Goal: Task Accomplishment & Management: Use online tool/utility

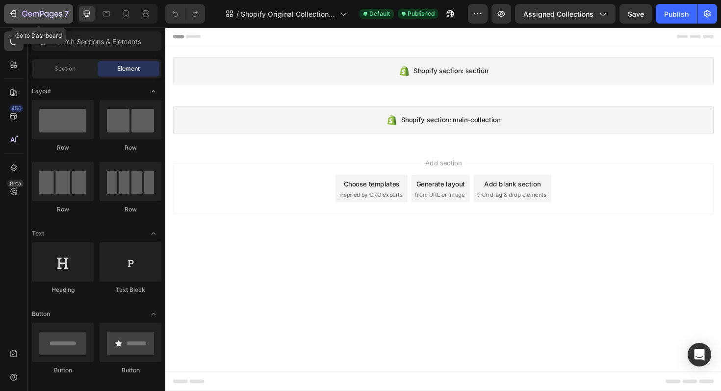
click at [35, 15] on icon "button" at bounding box center [42, 14] width 40 height 8
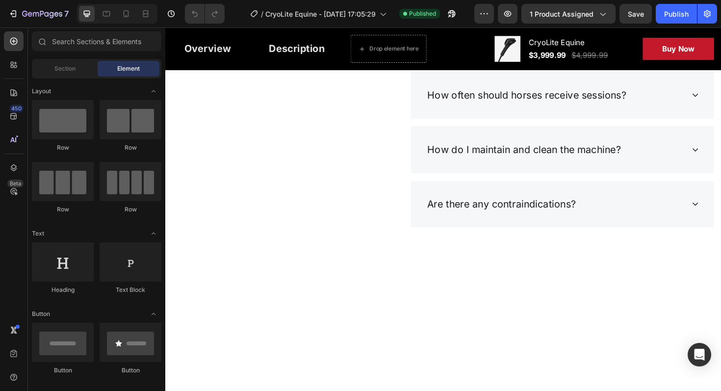
scroll to position [2816, 0]
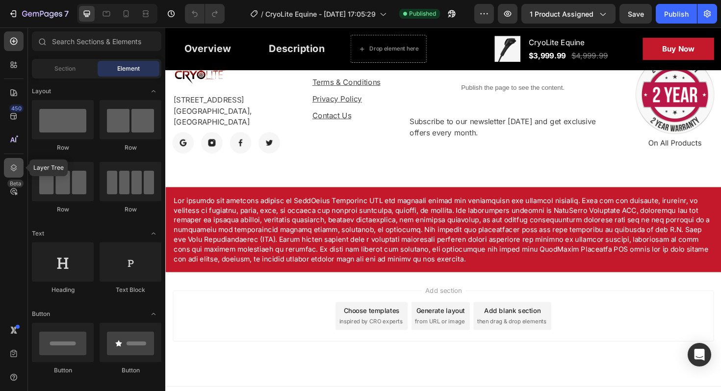
click at [15, 164] on icon at bounding box center [14, 168] width 10 height 10
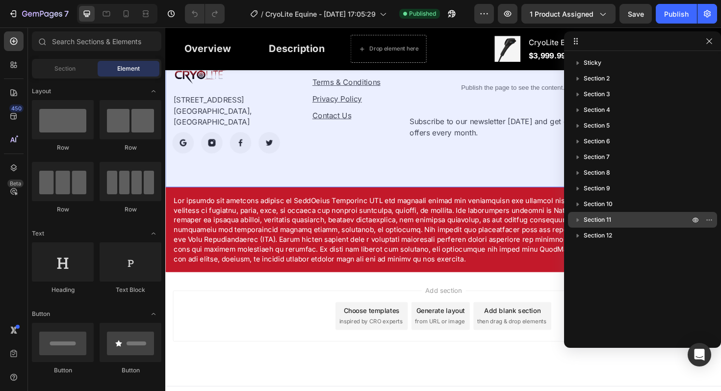
click at [572, 216] on div "Section 11" at bounding box center [642, 220] width 141 height 16
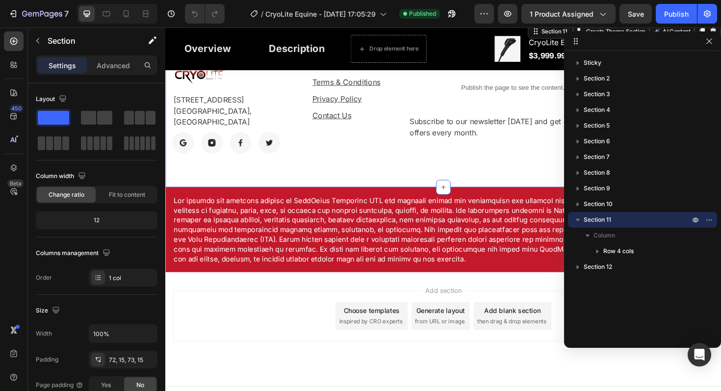
click at [619, 218] on p "Section 11" at bounding box center [637, 220] width 108 height 10
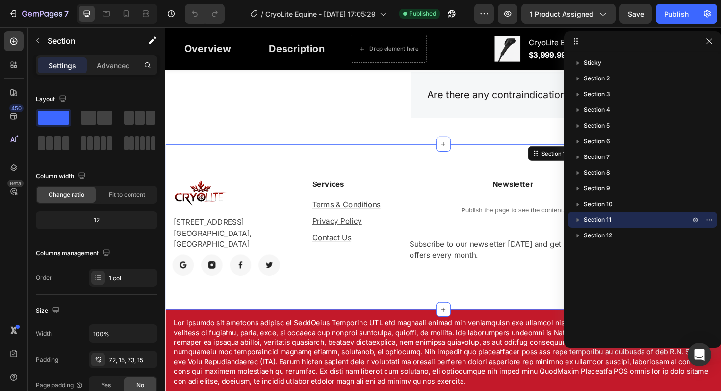
scroll to position [2686, 0]
click at [711, 221] on icon "button" at bounding box center [709, 220] width 8 height 8
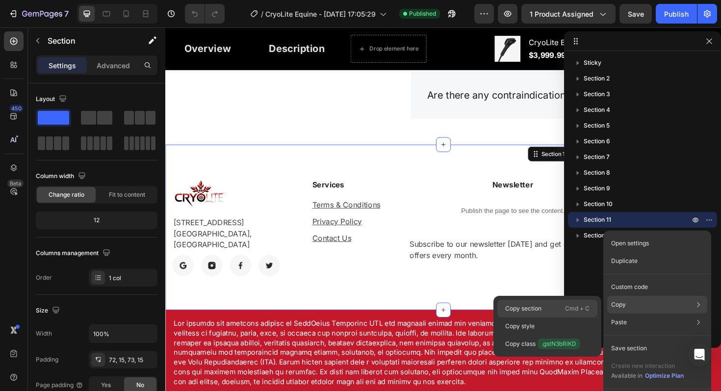
click at [552, 306] on div "Copy section Cmd + C" at bounding box center [547, 309] width 100 height 18
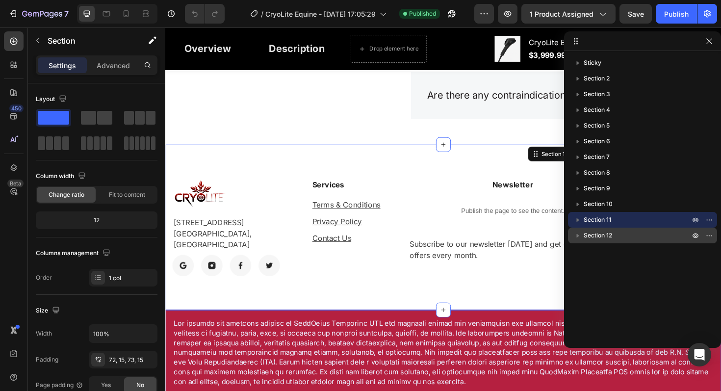
click at [594, 238] on span "Section 12" at bounding box center [597, 235] width 28 height 10
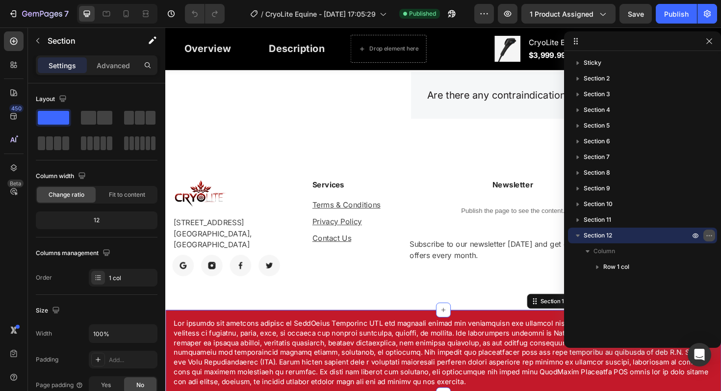
click at [709, 236] on icon "button" at bounding box center [709, 235] width 8 height 8
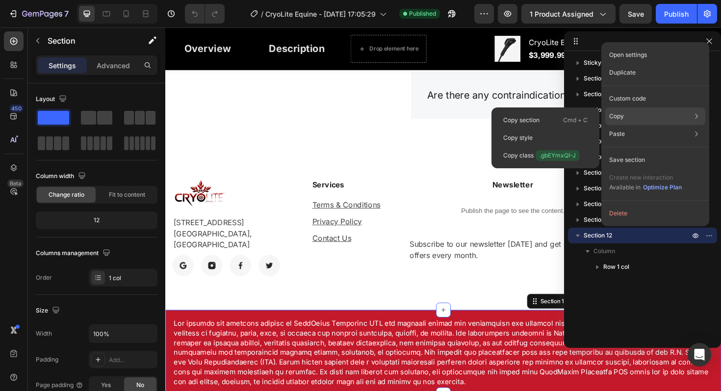
click at [632, 123] on div "Copy Copy section Cmd + C Copy style Copy class .gbEYmxQI-J" at bounding box center [655, 116] width 100 height 18
click at [564, 116] on p "Cmd + C" at bounding box center [575, 120] width 25 height 10
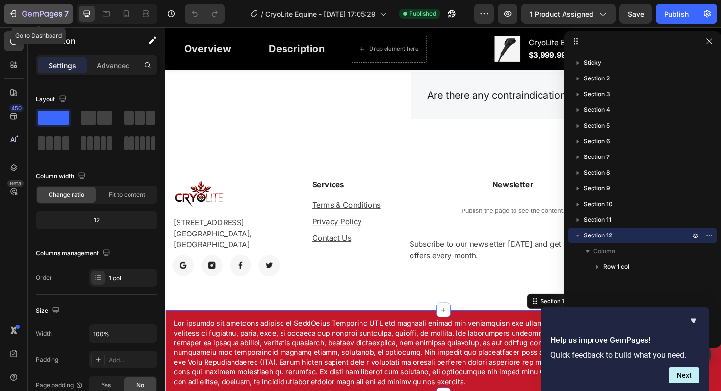
click at [27, 14] on icon "button" at bounding box center [42, 14] width 40 height 8
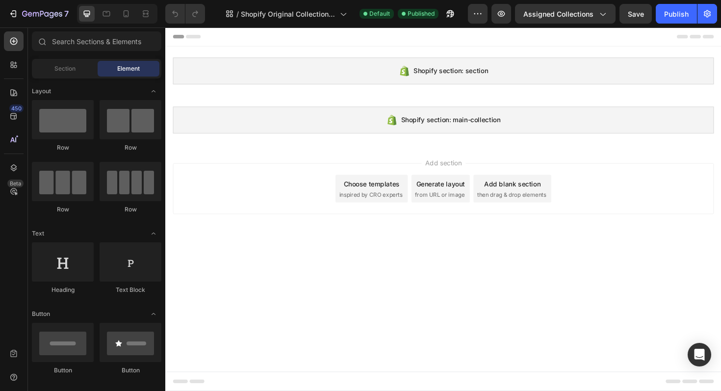
click at [292, 198] on div "Add section Choose templates inspired by CRO experts Generate layout from URL o…" at bounding box center [459, 198] width 573 height 54
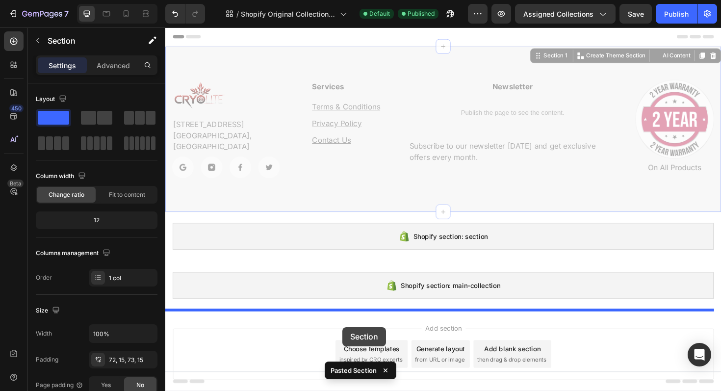
drag, startPoint x: 357, startPoint y: 59, endPoint x: 352, endPoint y: 345, distance: 285.3
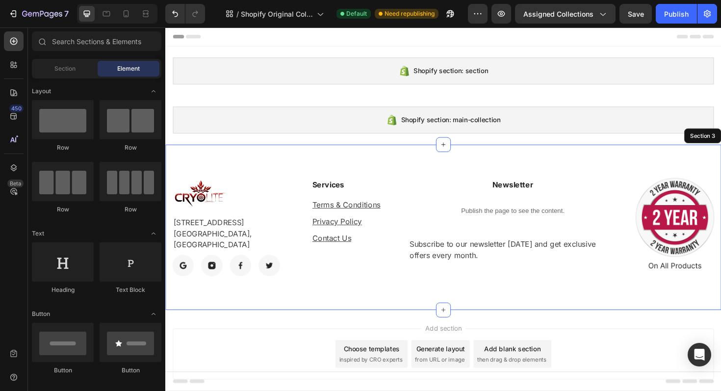
click at [485, 337] on div "Add section Choose templates inspired by CRO experts Generate layout from URL o…" at bounding box center [459, 374] width 588 height 97
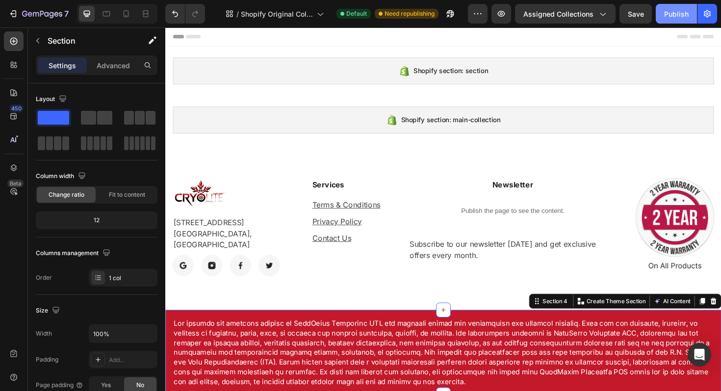
click at [678, 18] on div "Publish" at bounding box center [676, 14] width 25 height 10
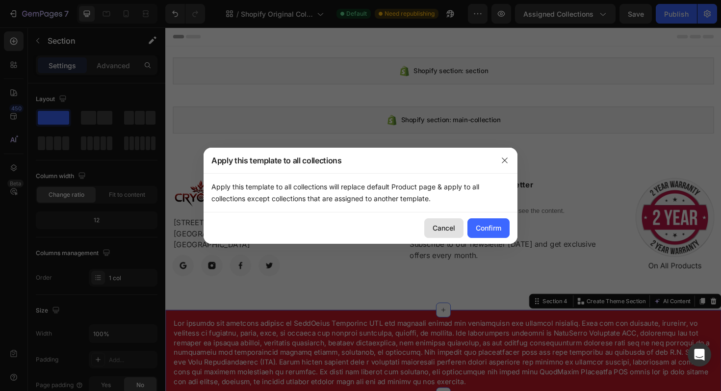
click at [438, 231] on div "Cancel" at bounding box center [443, 228] width 23 height 10
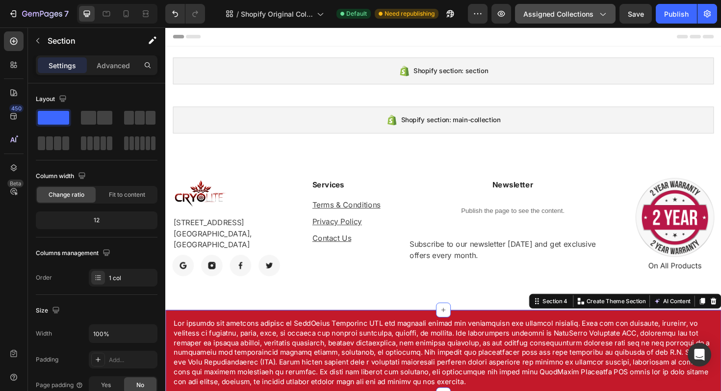
click at [558, 15] on span "Assigned Collections" at bounding box center [558, 14] width 70 height 10
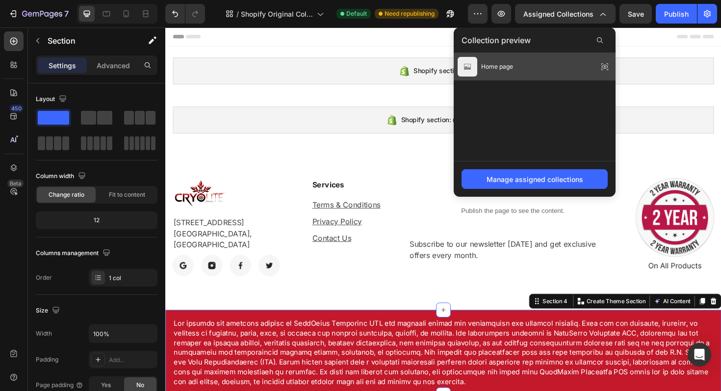
click at [510, 65] on span "Home page" at bounding box center [497, 66] width 32 height 9
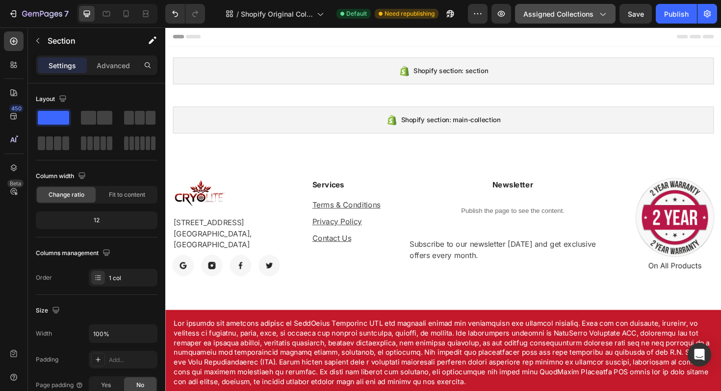
click at [577, 19] on button "Assigned Collections" at bounding box center [565, 14] width 100 height 20
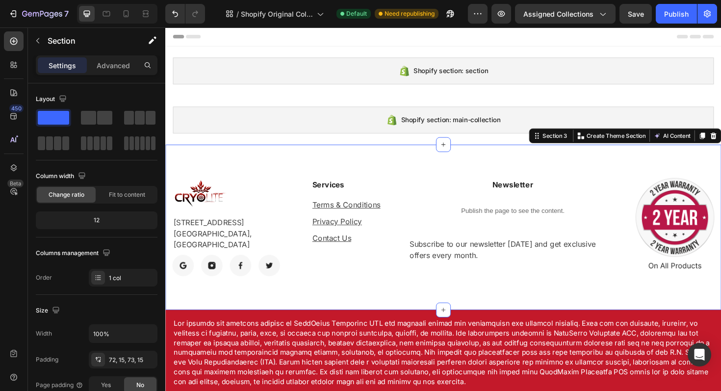
click at [401, 312] on div "Image [STREET_ADDRESS] Text block Image Image Image Image Row Services Text blo…" at bounding box center [459, 238] width 588 height 175
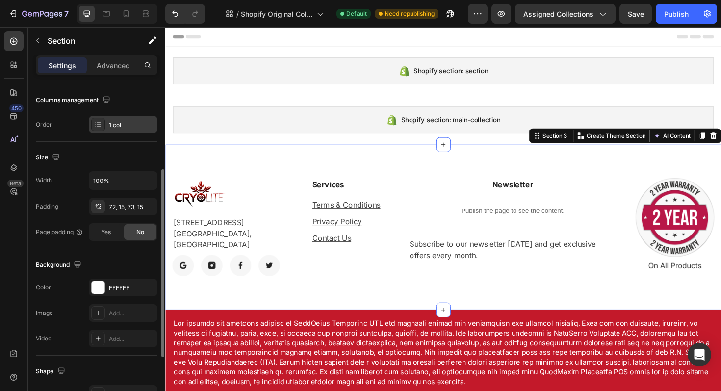
scroll to position [247, 0]
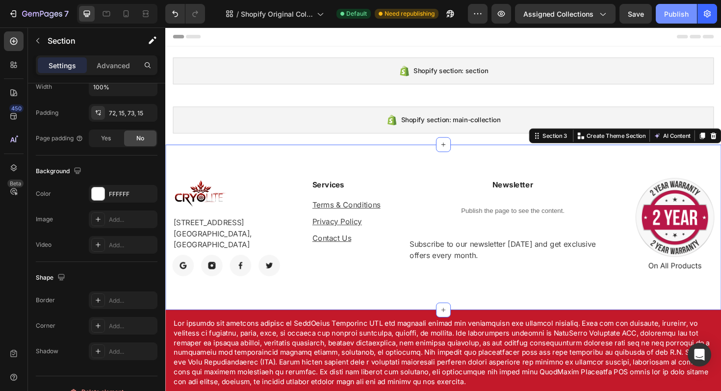
click at [671, 12] on div "Publish" at bounding box center [676, 14] width 25 height 10
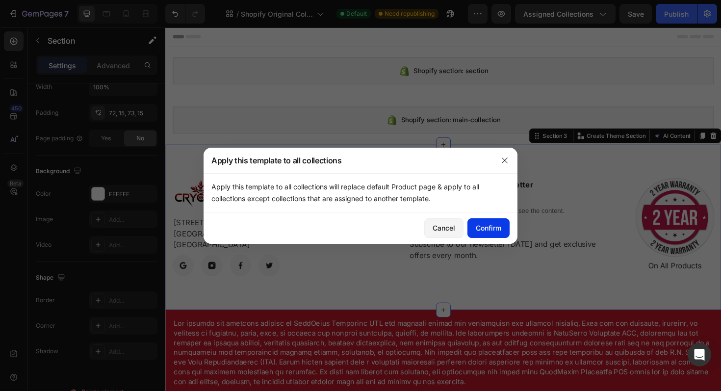
click at [491, 224] on div "Confirm" at bounding box center [488, 228] width 25 height 10
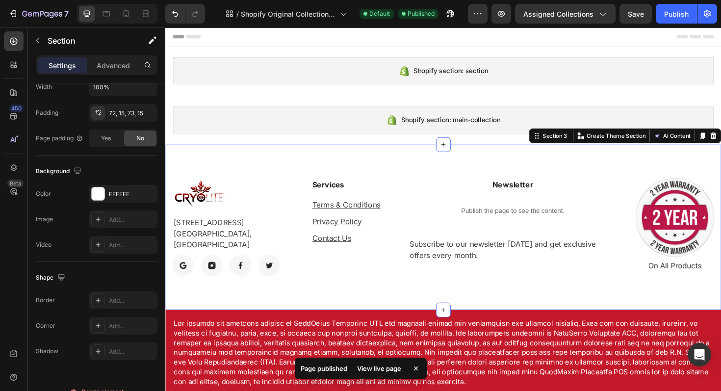
click at [378, 368] on div "View live page" at bounding box center [379, 368] width 56 height 14
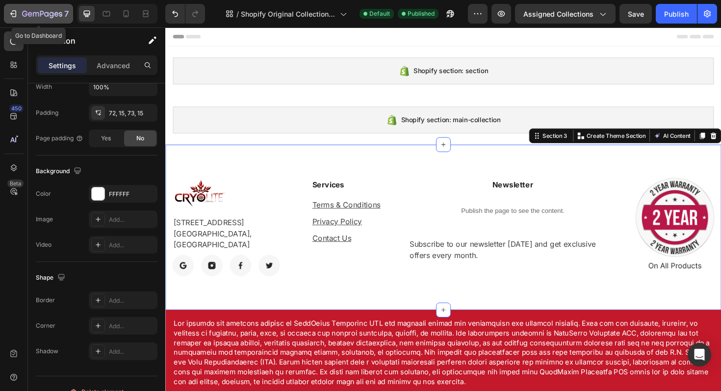
click at [24, 14] on icon "button" at bounding box center [42, 14] width 40 height 8
